Goal: Task Accomplishment & Management: Use online tool/utility

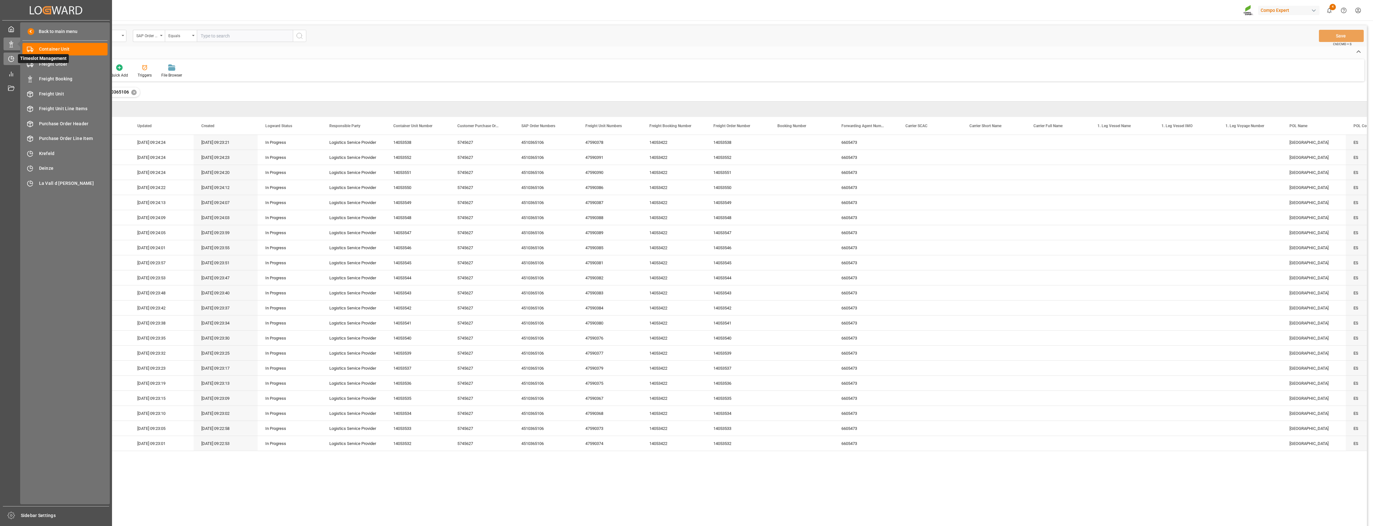
click at [15, 59] on div "Timeslot Management Timeslot Management" at bounding box center [56, 58] width 105 height 12
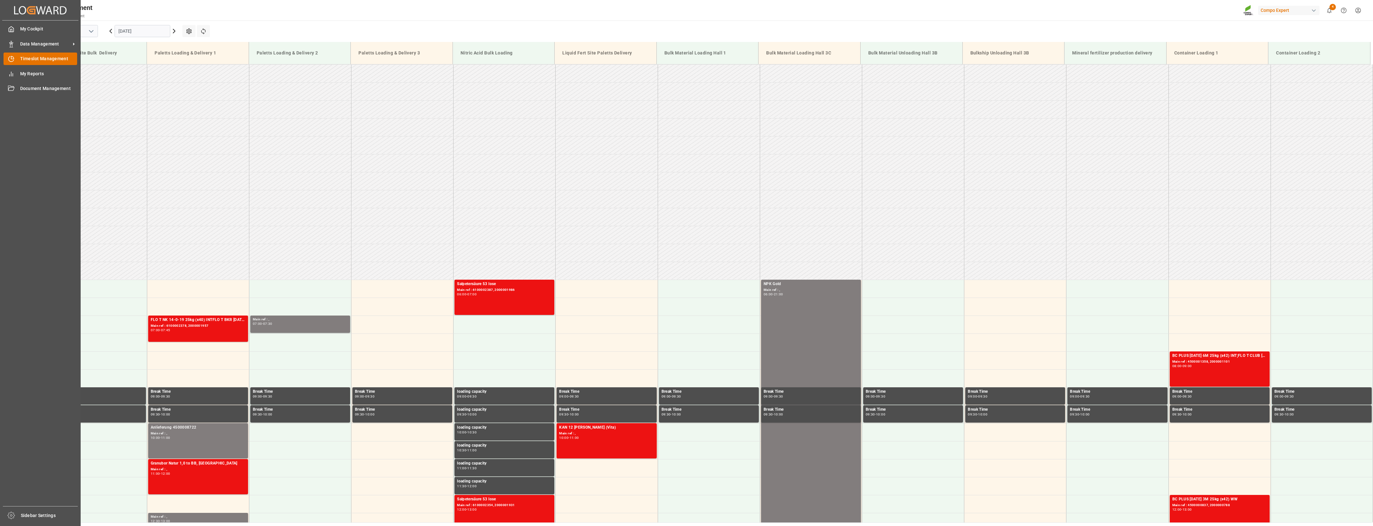
click at [50, 60] on span "Timeslot Management" at bounding box center [48, 58] width 57 height 7
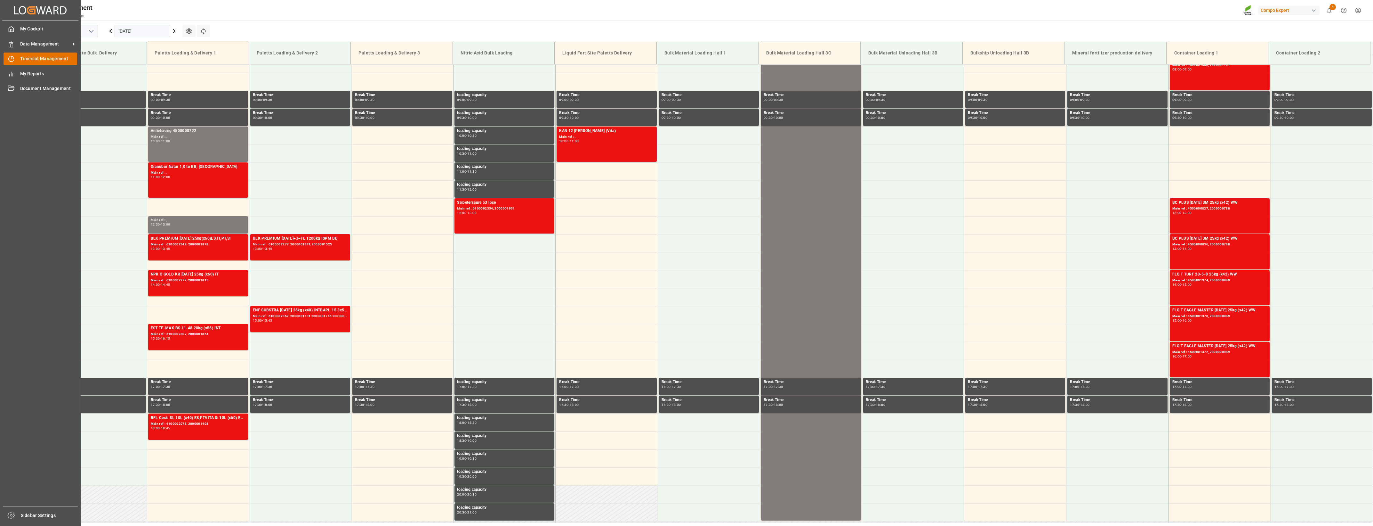
scroll to position [318, 0]
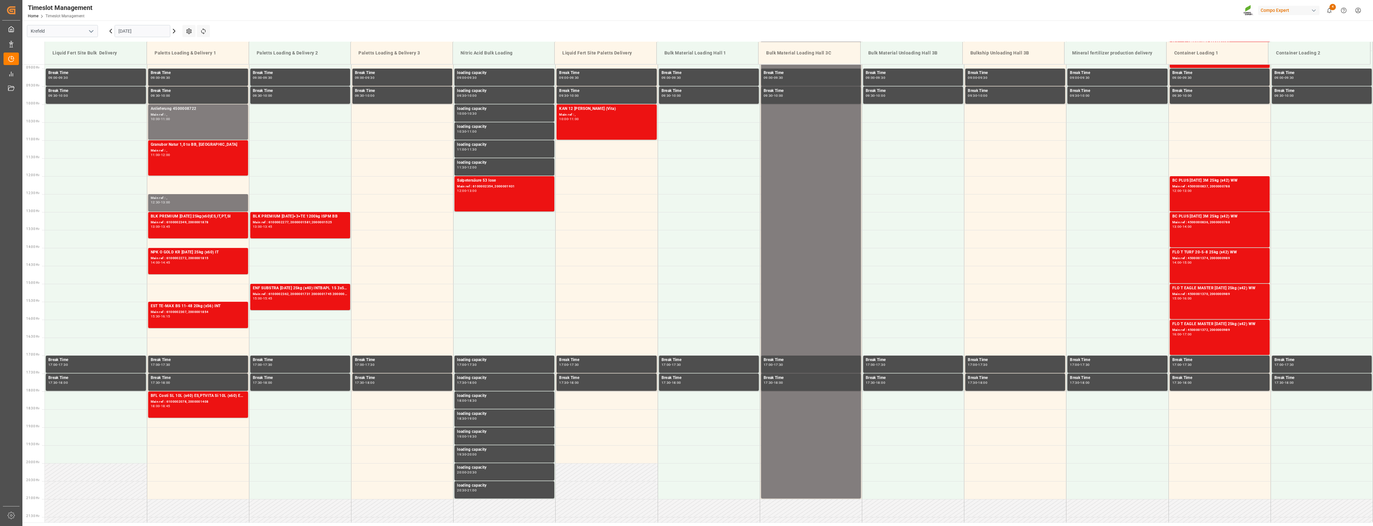
click at [91, 30] on icon "open menu" at bounding box center [91, 32] width 8 height 8
click at [63, 74] on div "La Vall d [PERSON_NAME]" at bounding box center [62, 74] width 70 height 14
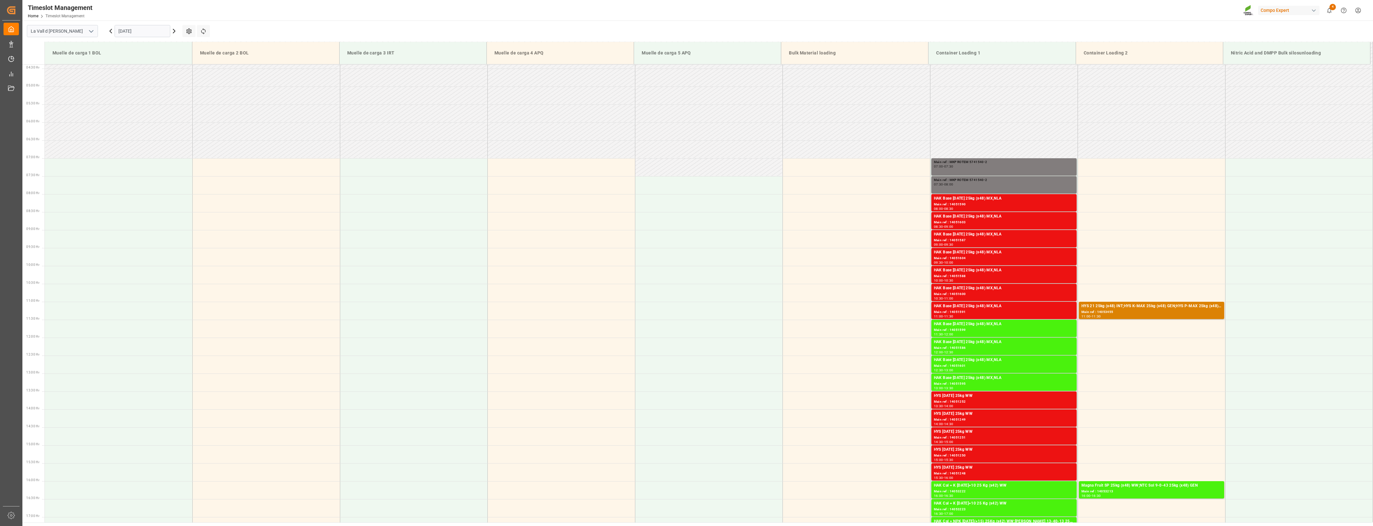
scroll to position [318, 0]
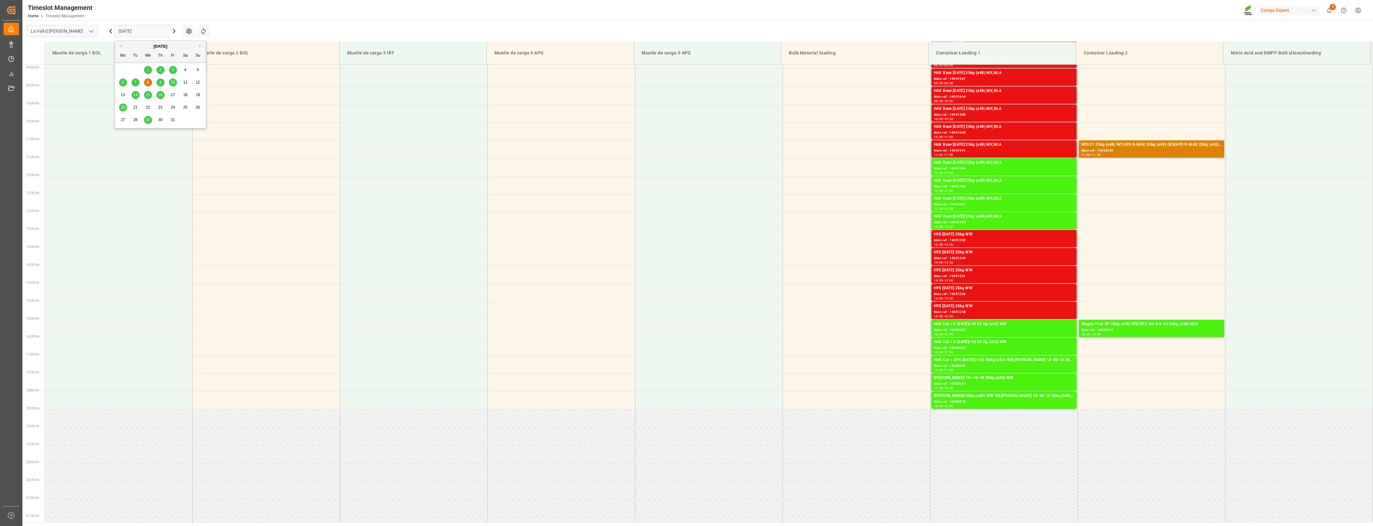
click at [150, 29] on input "[DATE]" at bounding box center [143, 31] width 56 height 12
click at [158, 95] on span "16" at bounding box center [160, 94] width 4 height 4
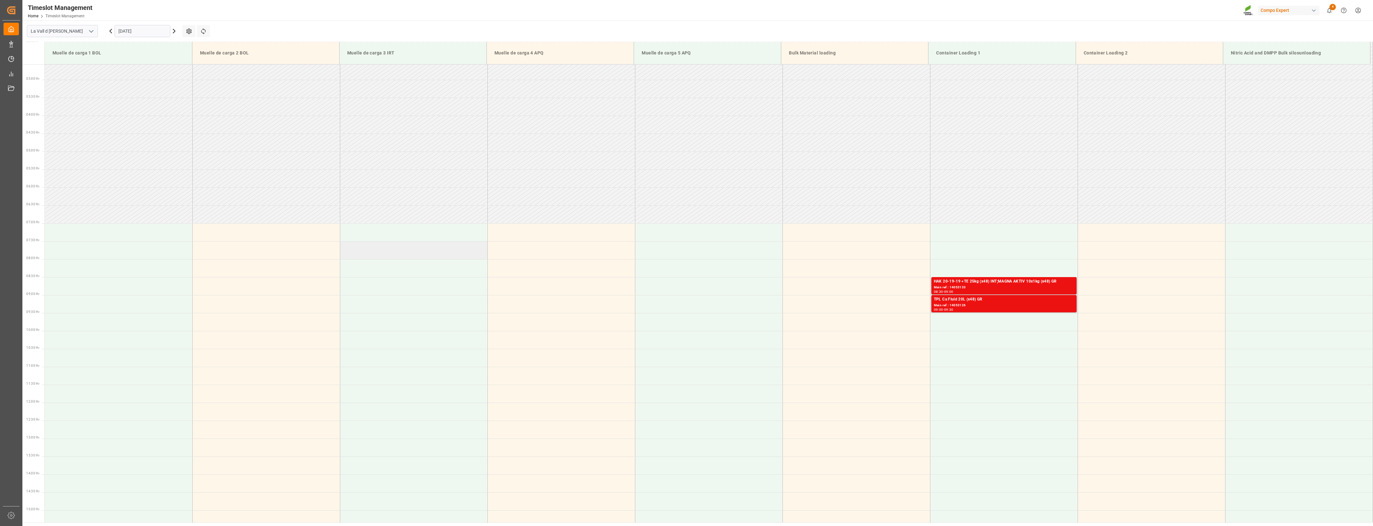
scroll to position [78, 0]
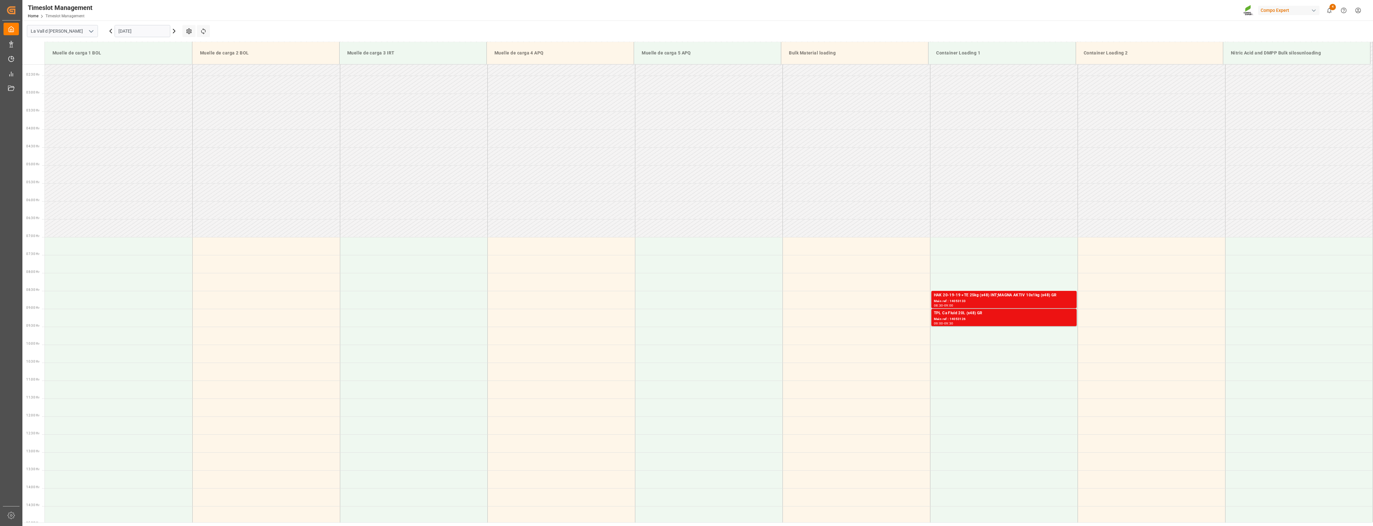
click at [143, 31] on input "[DATE]" at bounding box center [143, 31] width 56 height 12
click at [125, 108] on span "20" at bounding box center [123, 107] width 4 height 4
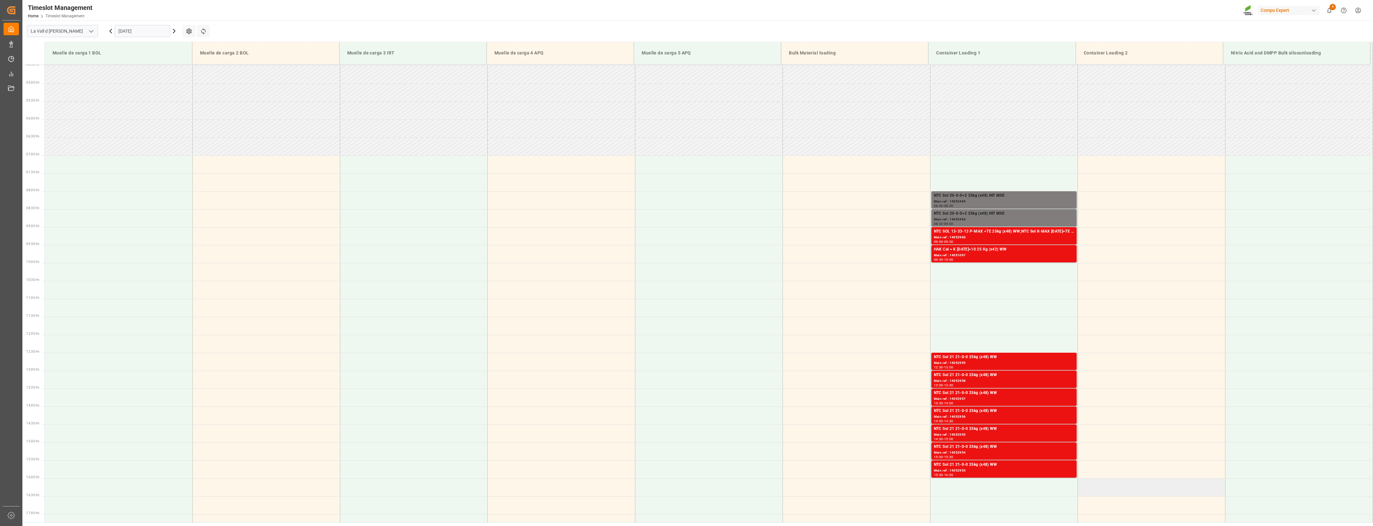
scroll to position [158, 0]
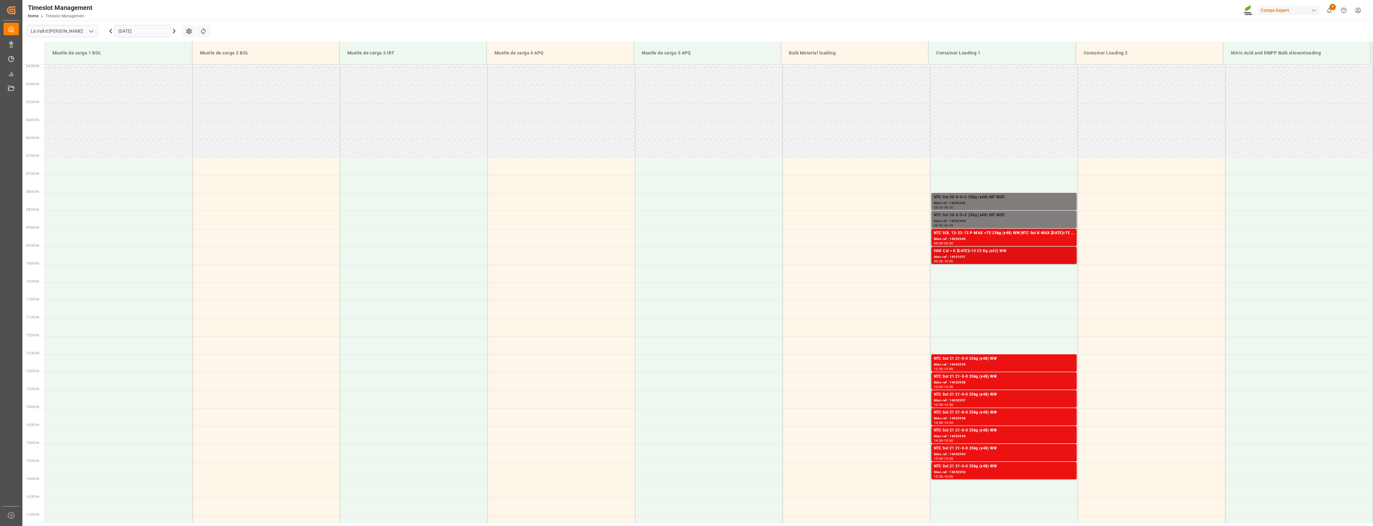
click at [957, 256] on div "Main ref : 14051097" at bounding box center [1004, 256] width 140 height 5
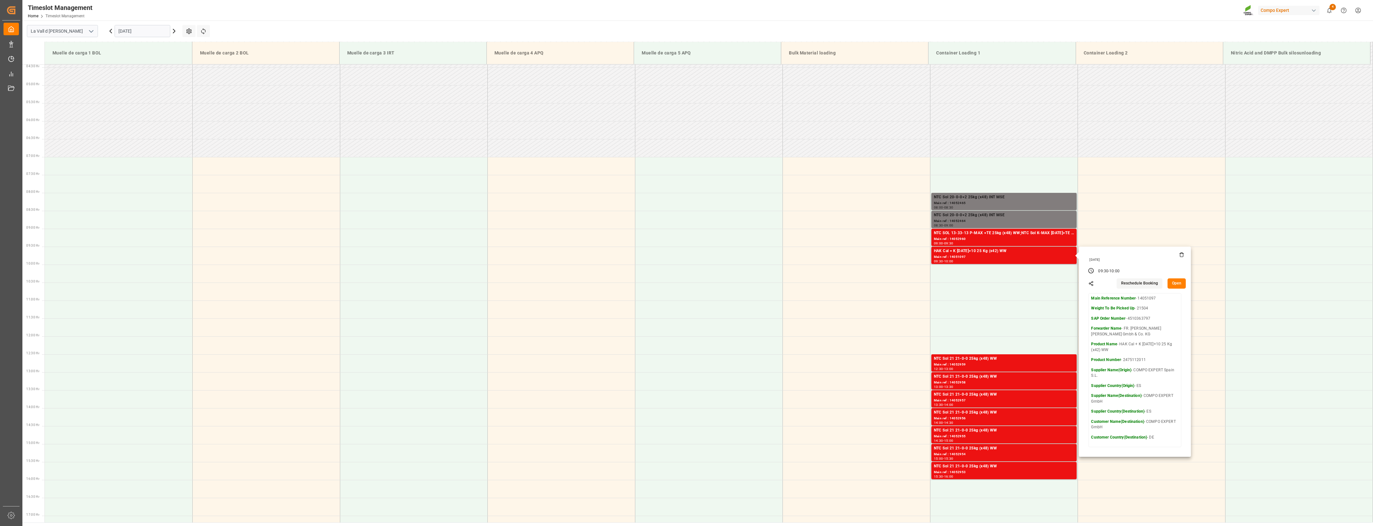
click at [1183, 256] on div "[DATE]" at bounding box center [1135, 259] width 102 height 14
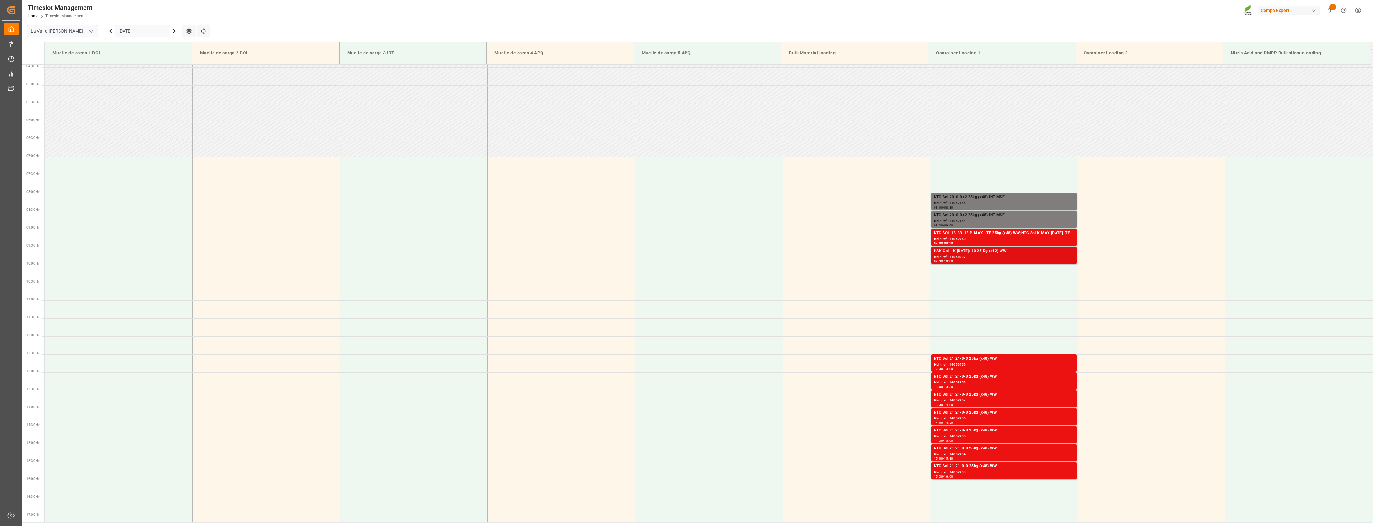
click at [1037, 257] on div "Main ref : 14051097" at bounding box center [1004, 256] width 140 height 5
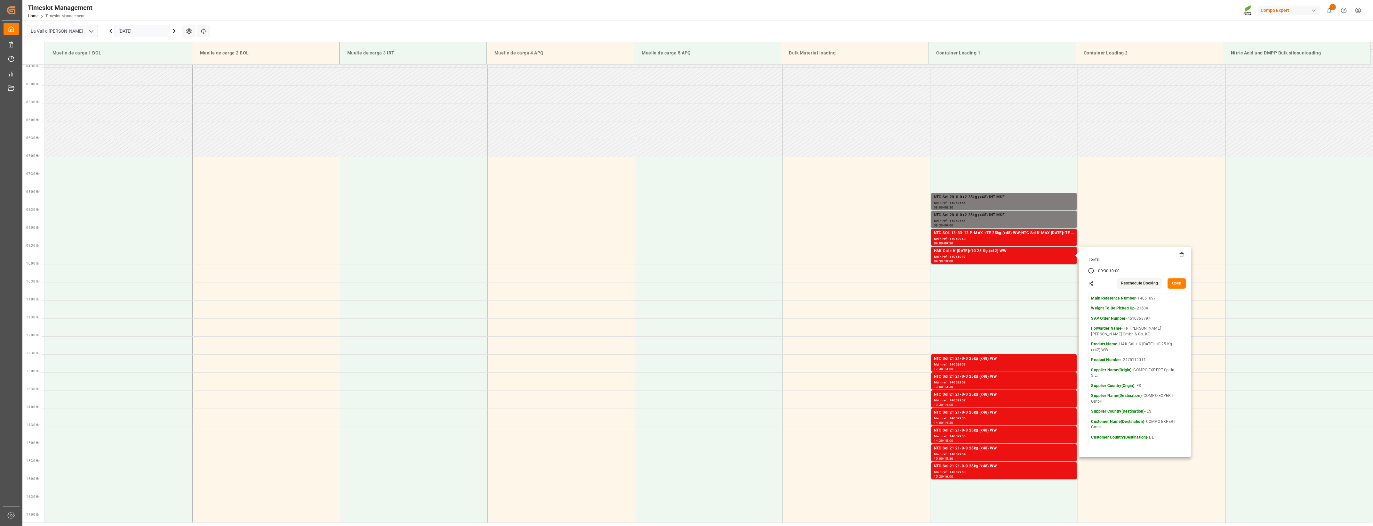
click at [1179, 256] on icon at bounding box center [1181, 254] width 5 height 5
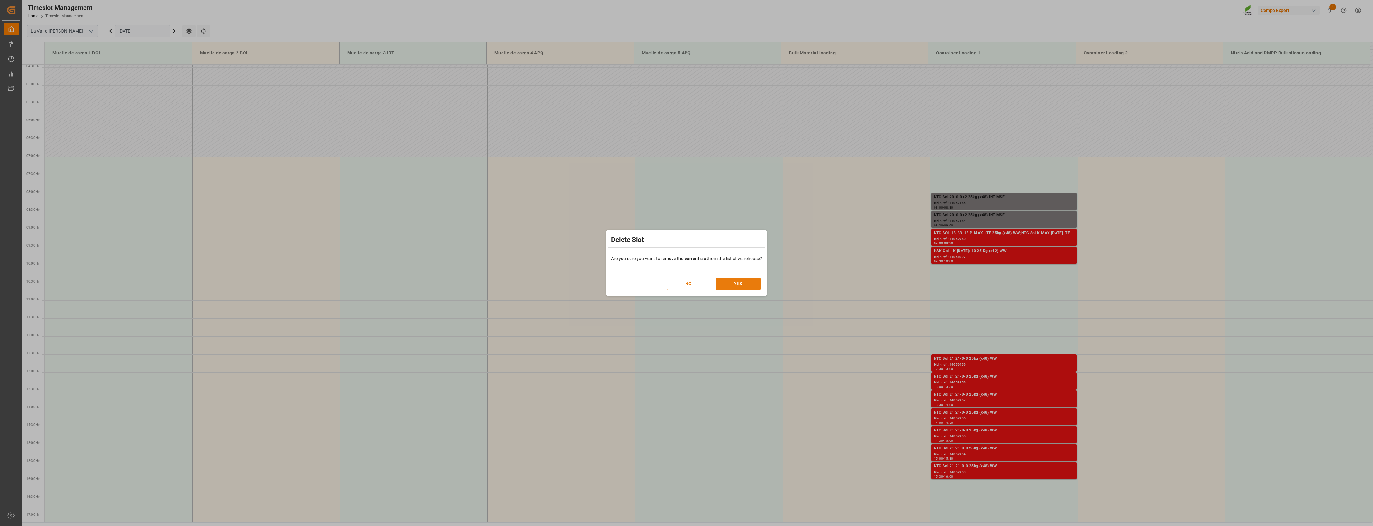
click at [727, 282] on button "YES" at bounding box center [738, 283] width 45 height 12
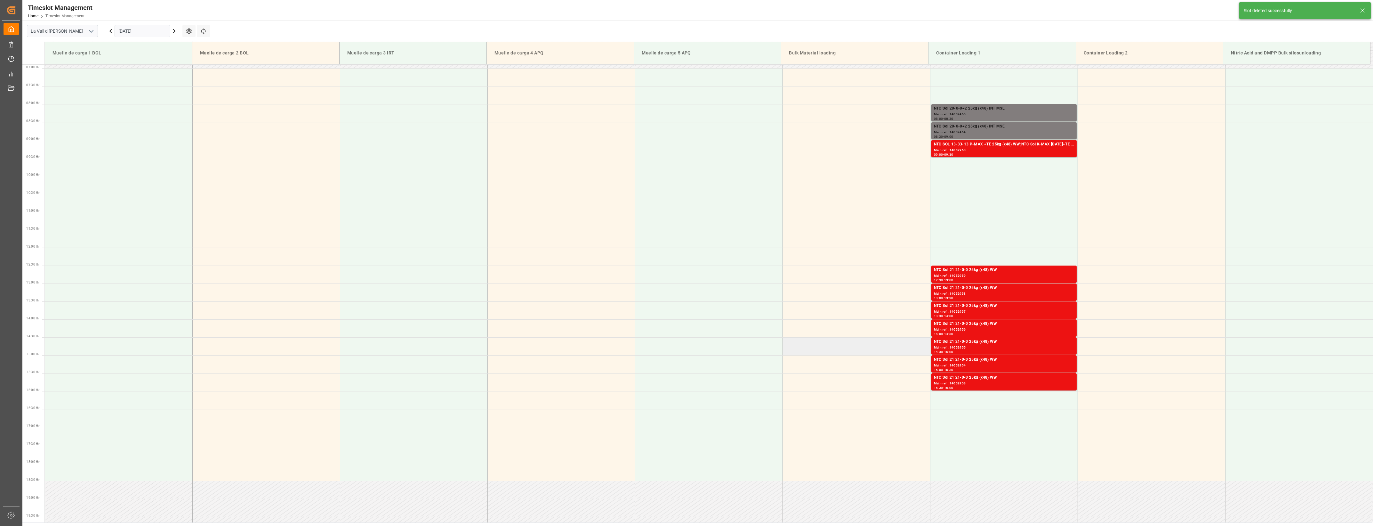
scroll to position [283, 0]
